Goal: Information Seeking & Learning: Understand process/instructions

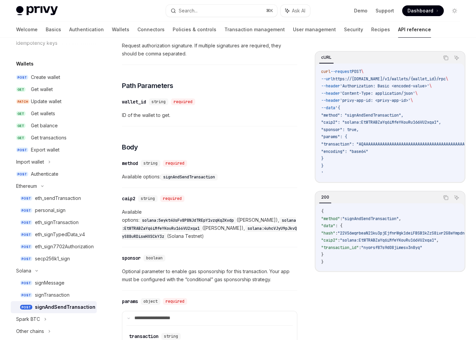
scroll to position [161, 0]
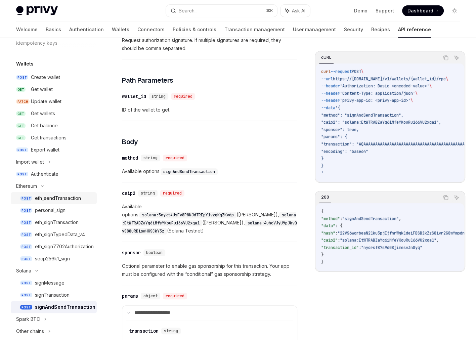
click at [71, 196] on div "eth_sendTransaction" at bounding box center [58, 198] width 46 height 8
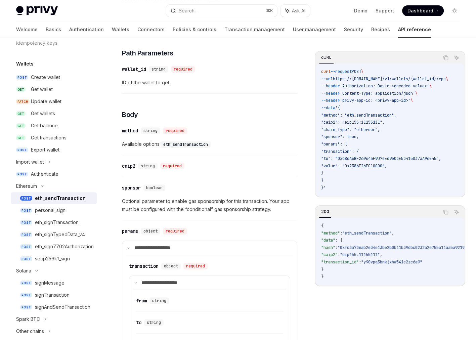
scroll to position [245, 0]
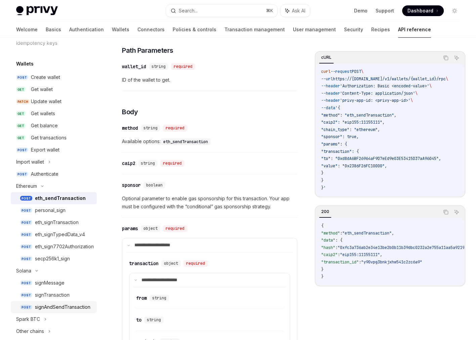
click at [52, 309] on div "signAndSendTransaction" at bounding box center [62, 307] width 55 height 8
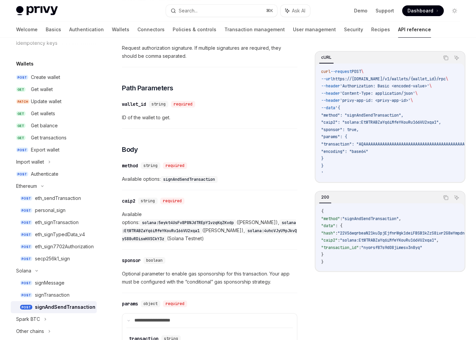
scroll to position [167, 0]
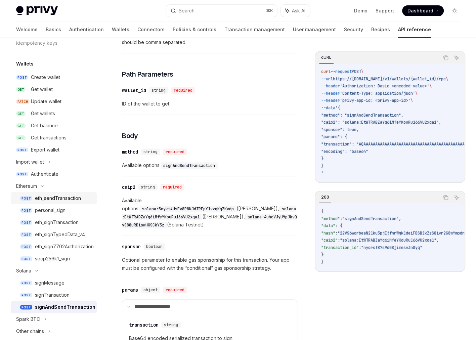
click at [50, 193] on link "POST eth_sendTransaction" at bounding box center [54, 198] width 86 height 12
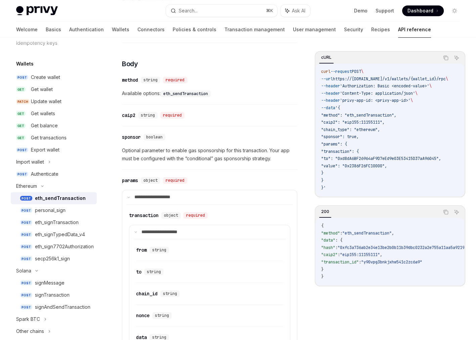
scroll to position [275, 0]
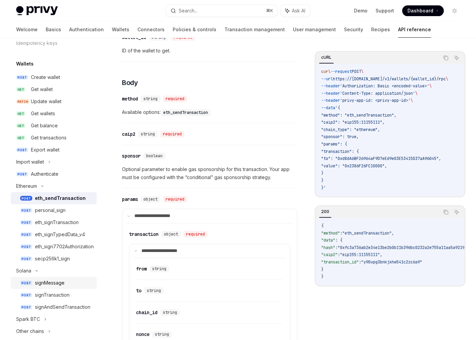
click at [53, 279] on link "POST signMessage" at bounding box center [54, 283] width 86 height 12
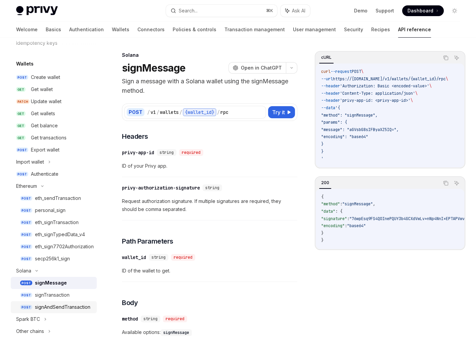
click at [54, 307] on div "signAndSendTransaction" at bounding box center [62, 307] width 55 height 8
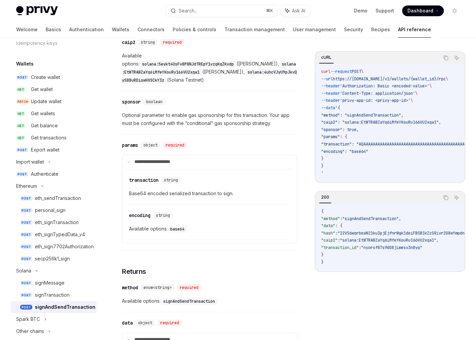
scroll to position [312, 0]
click at [54, 197] on div "eth_sendTransaction" at bounding box center [58, 198] width 46 height 8
type textarea "*"
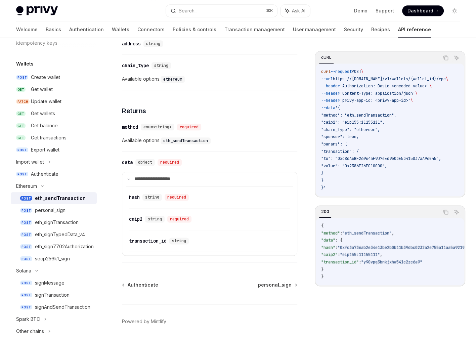
scroll to position [756, 0]
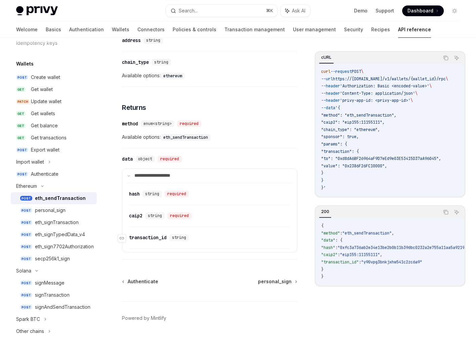
click at [138, 234] on div "transaction_id" at bounding box center [148, 237] width 38 height 7
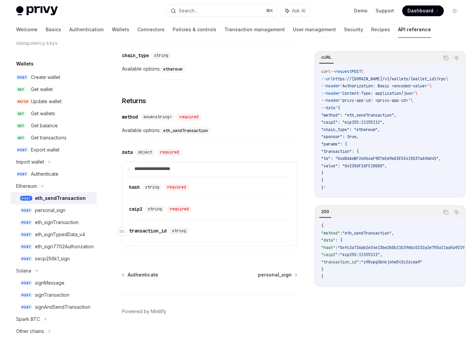
click at [138, 234] on details "**********" at bounding box center [209, 204] width 175 height 84
